Goal: Navigation & Orientation: Find specific page/section

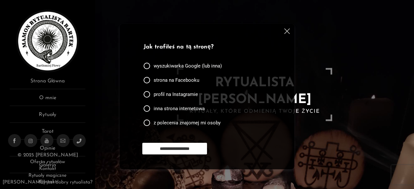
click at [285, 33] on img at bounding box center [287, 31] width 6 height 6
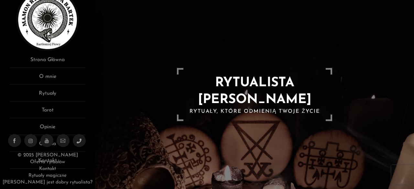
scroll to position [39, 0]
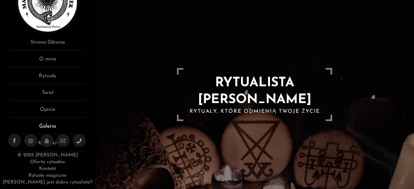
click at [51, 127] on link "Galeria" at bounding box center [48, 129] width 76 height 12
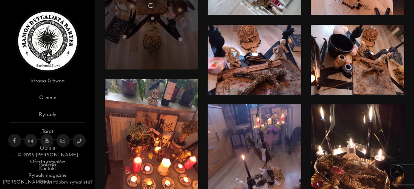
scroll to position [194, 0]
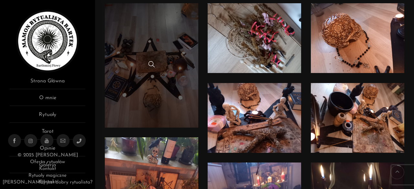
click at [170, 89] on link at bounding box center [152, 65] width 94 height 125
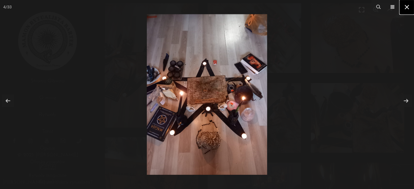
click at [406, 6] on icon at bounding box center [407, 7] width 4 height 4
